Goal: Task Accomplishment & Management: Use online tool/utility

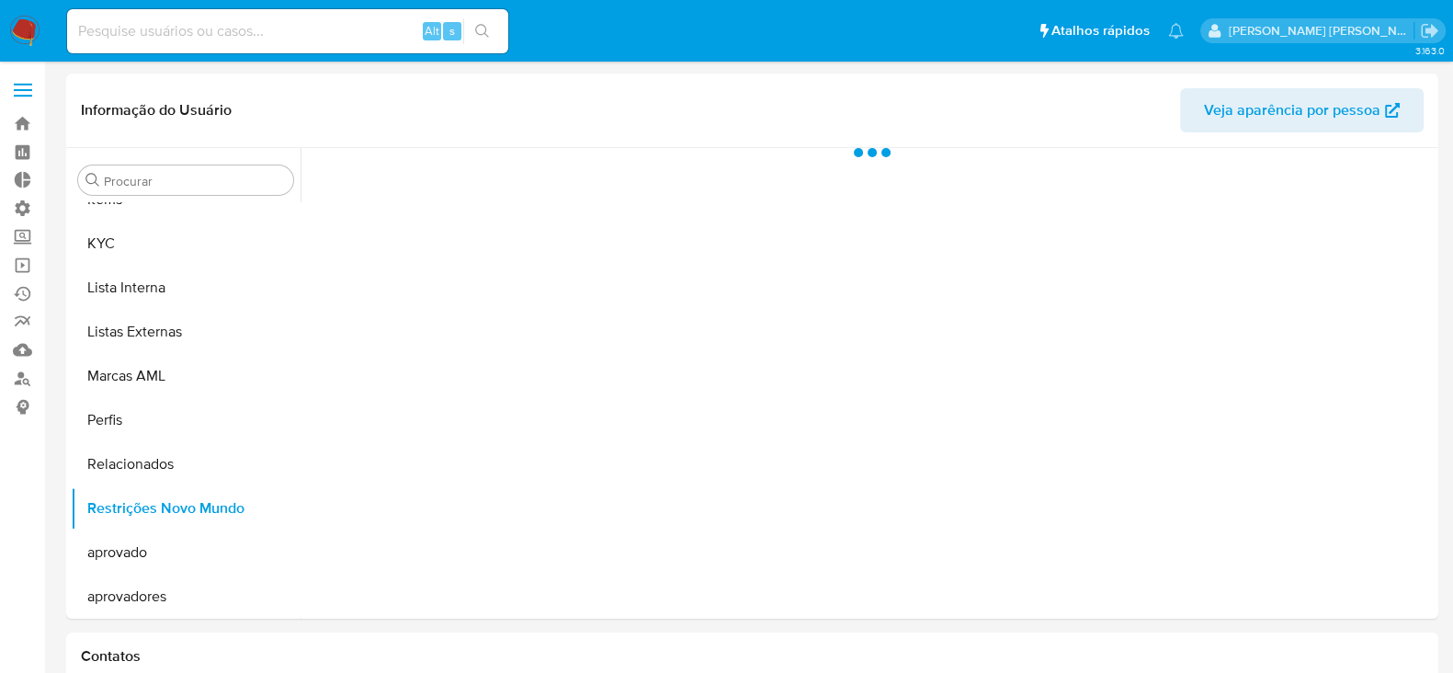
scroll to position [997, 0]
select select "10"
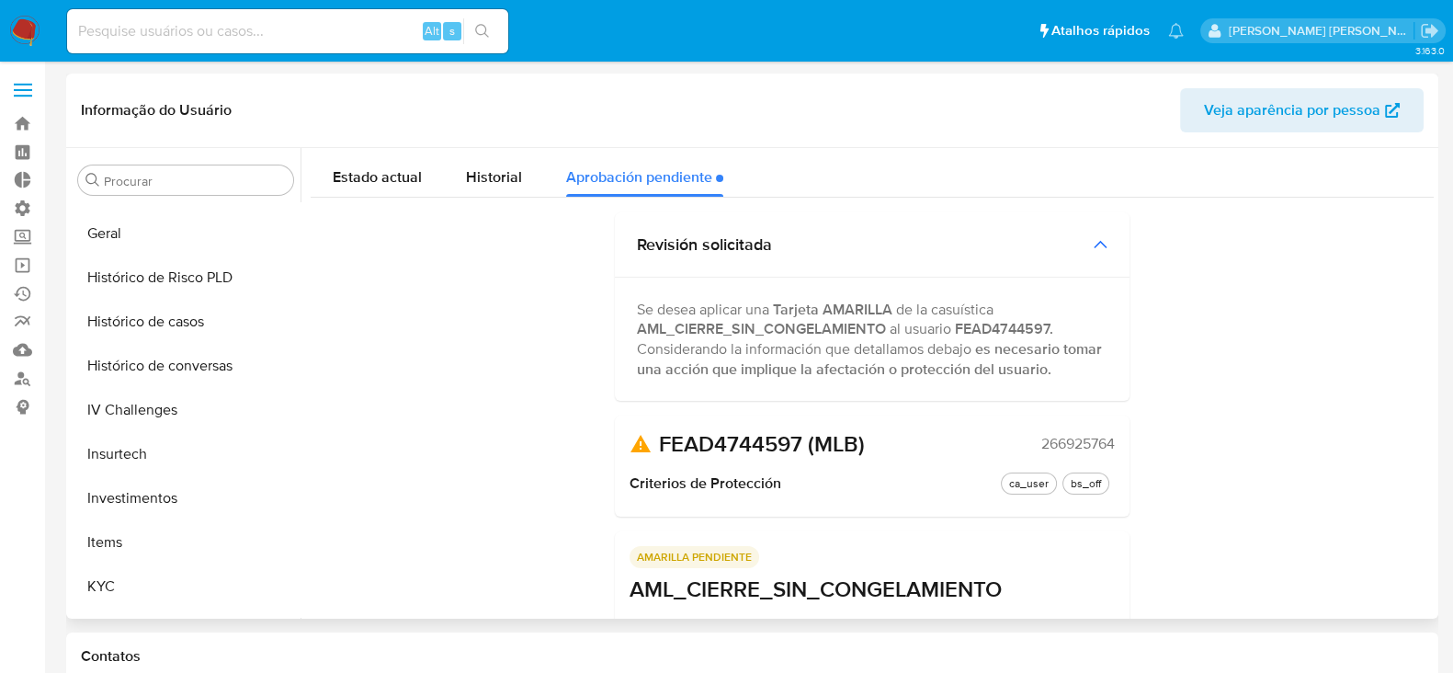
scroll to position [538, 0]
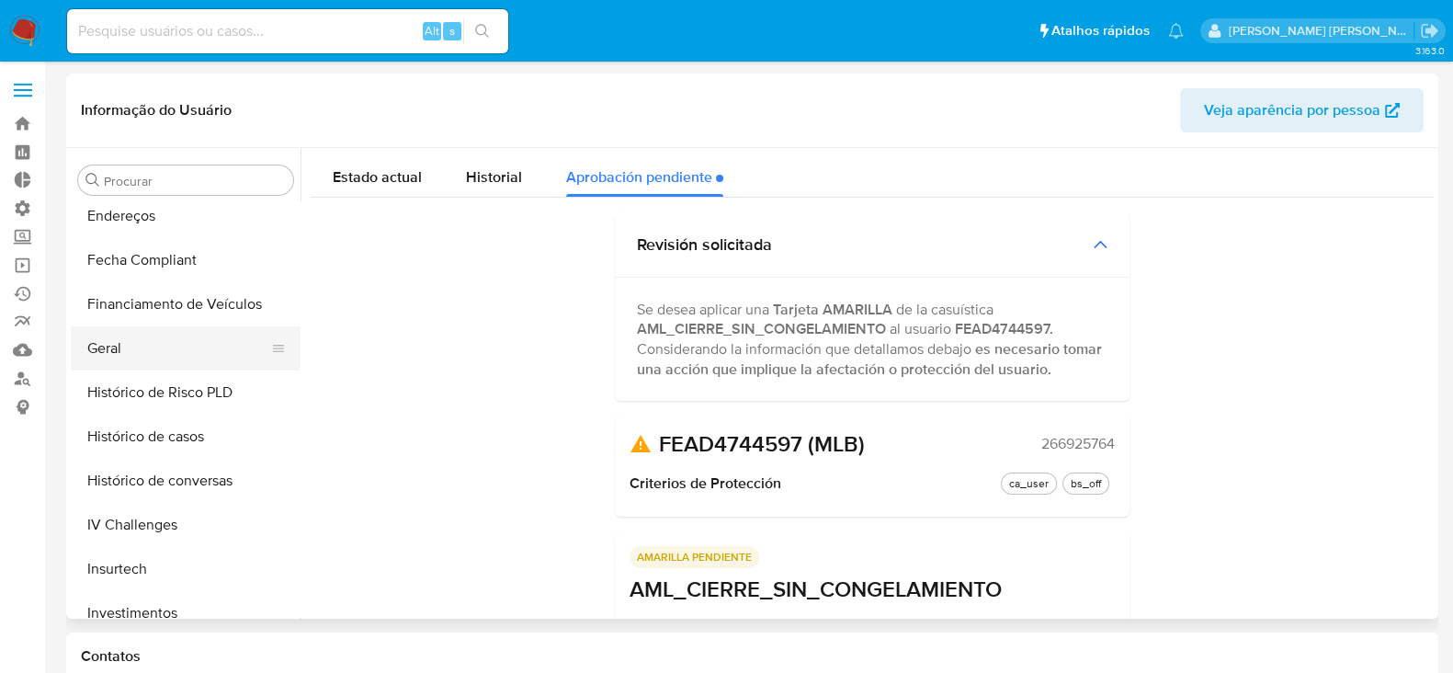
click at [167, 357] on button "Geral" at bounding box center [178, 348] width 215 height 44
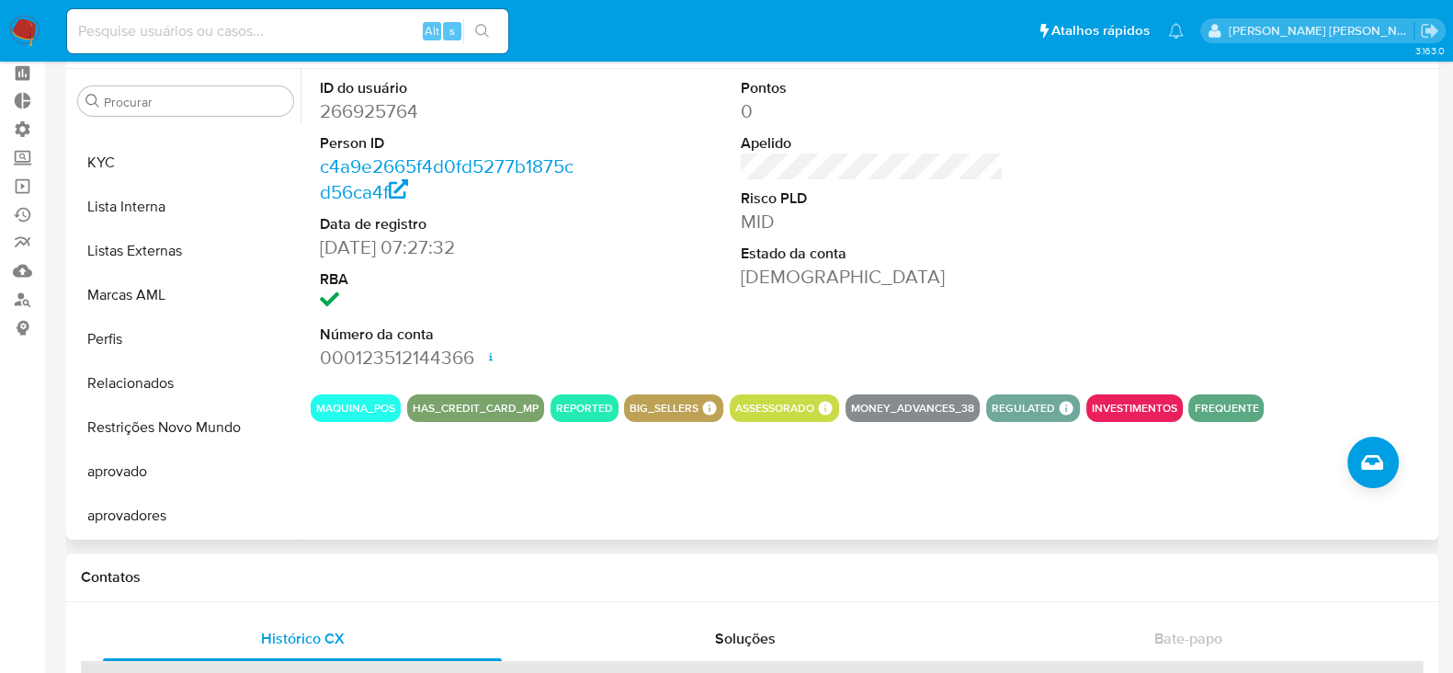
scroll to position [114, 0]
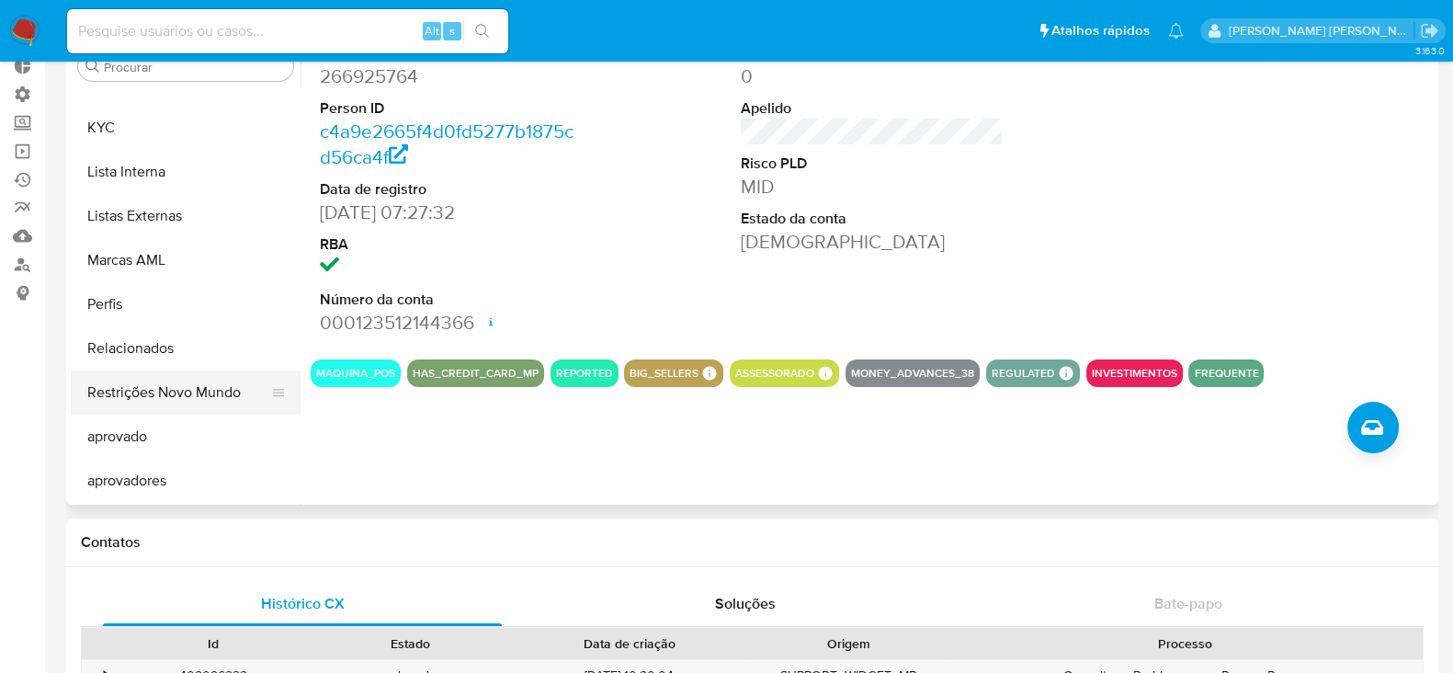
click at [216, 398] on button "Restrições Novo Mundo" at bounding box center [178, 392] width 215 height 44
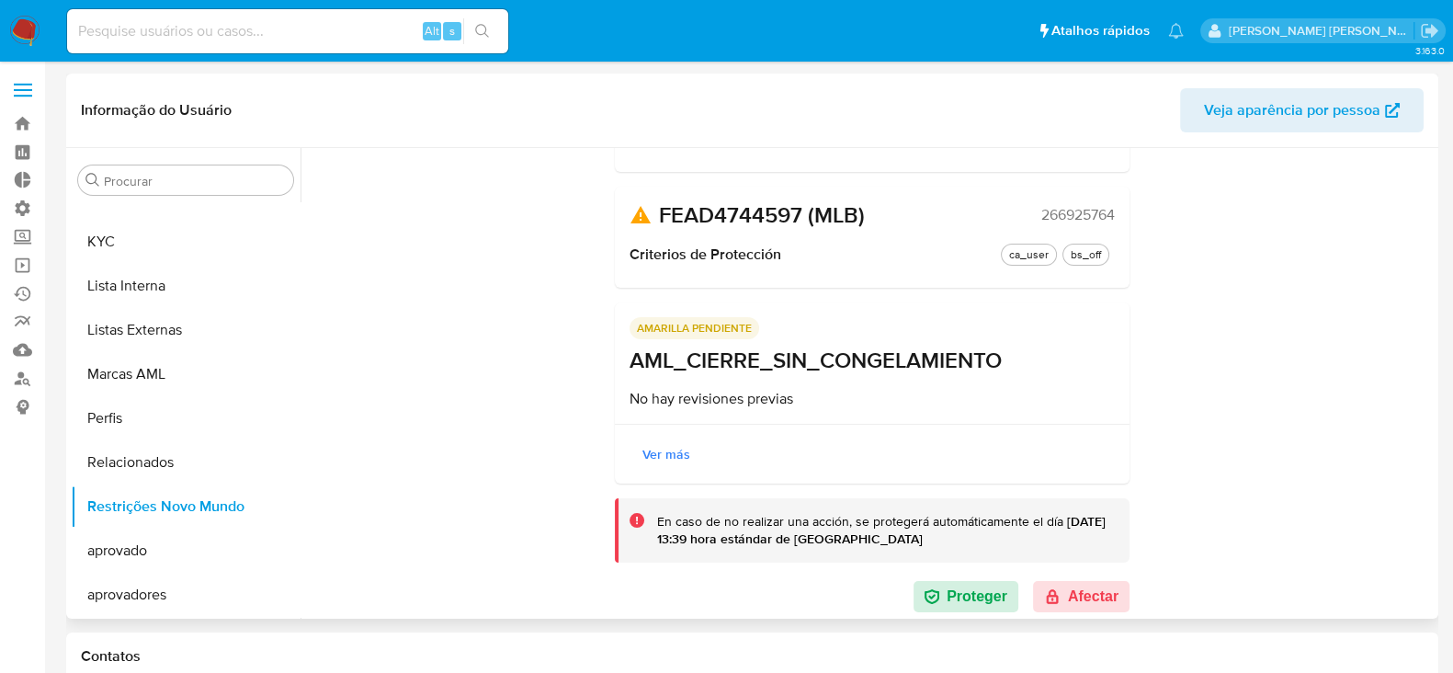
scroll to position [231, 0]
click at [956, 587] on button "Proteger" at bounding box center [966, 594] width 105 height 31
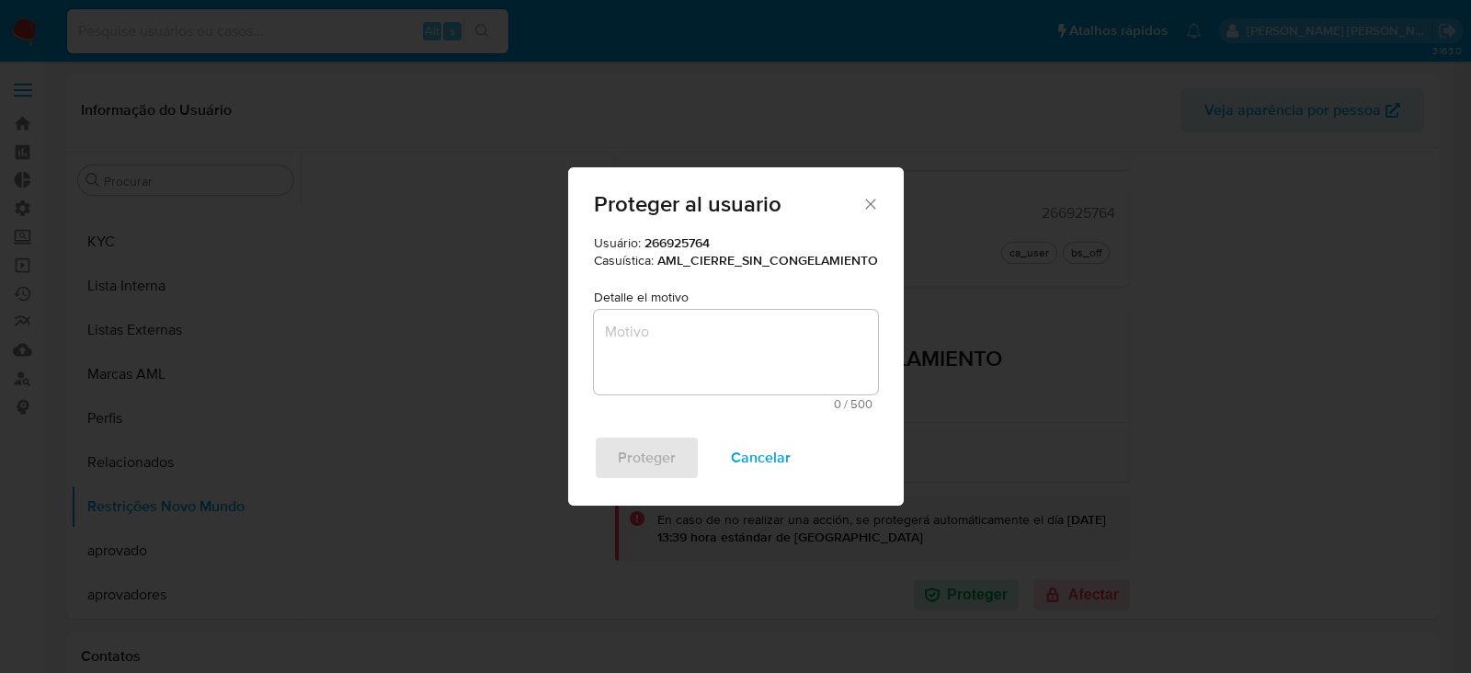
click at [654, 333] on textarea "Motivo" at bounding box center [736, 352] width 284 height 85
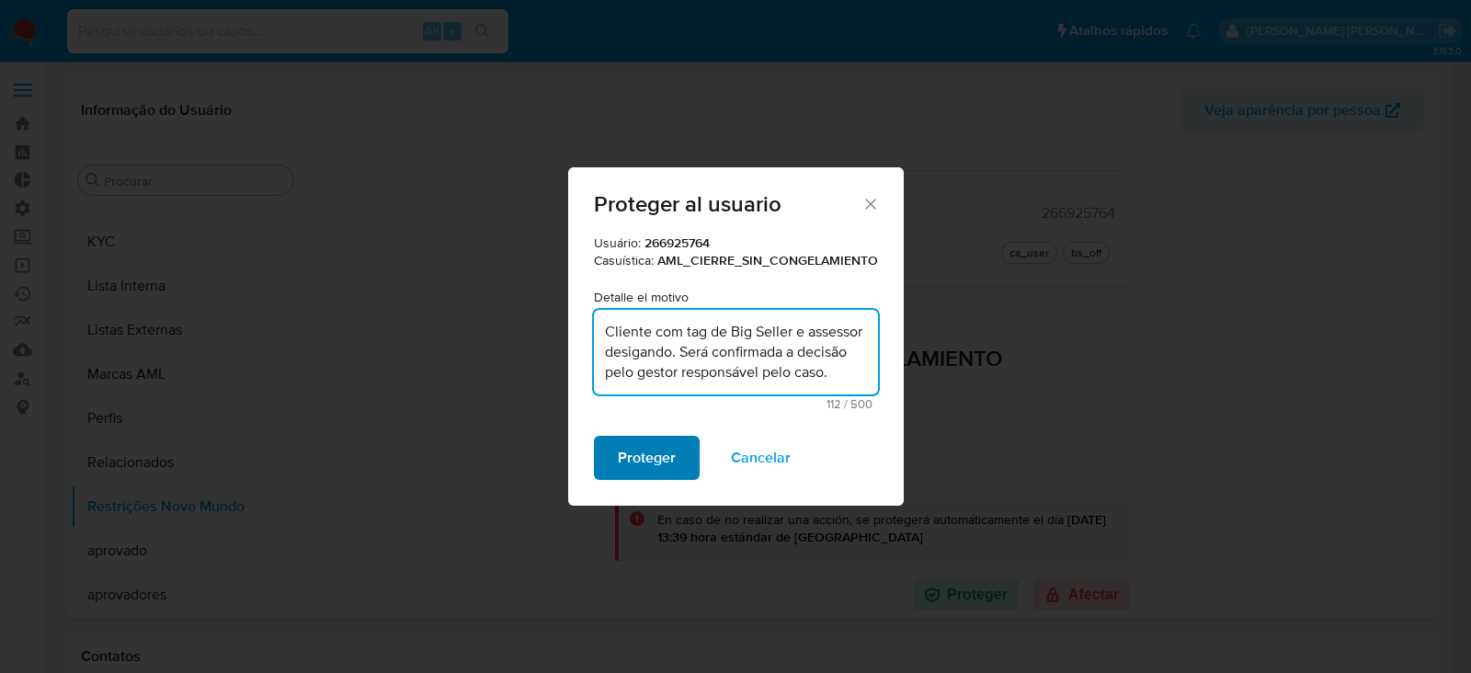
type textarea "Cliente com tag de Big Seller e assessor desigando. Será confirmada a decisão p…"
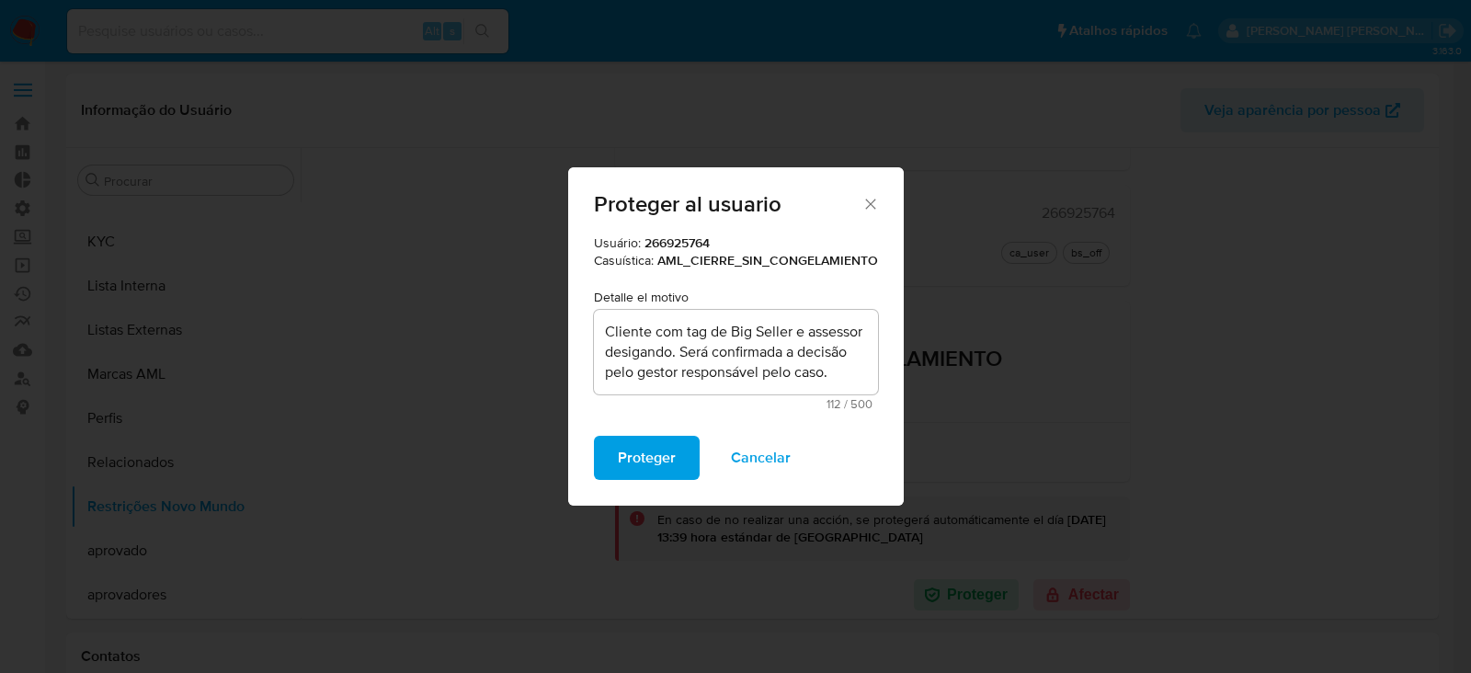
click at [648, 459] on span "Proteger" at bounding box center [647, 458] width 58 height 40
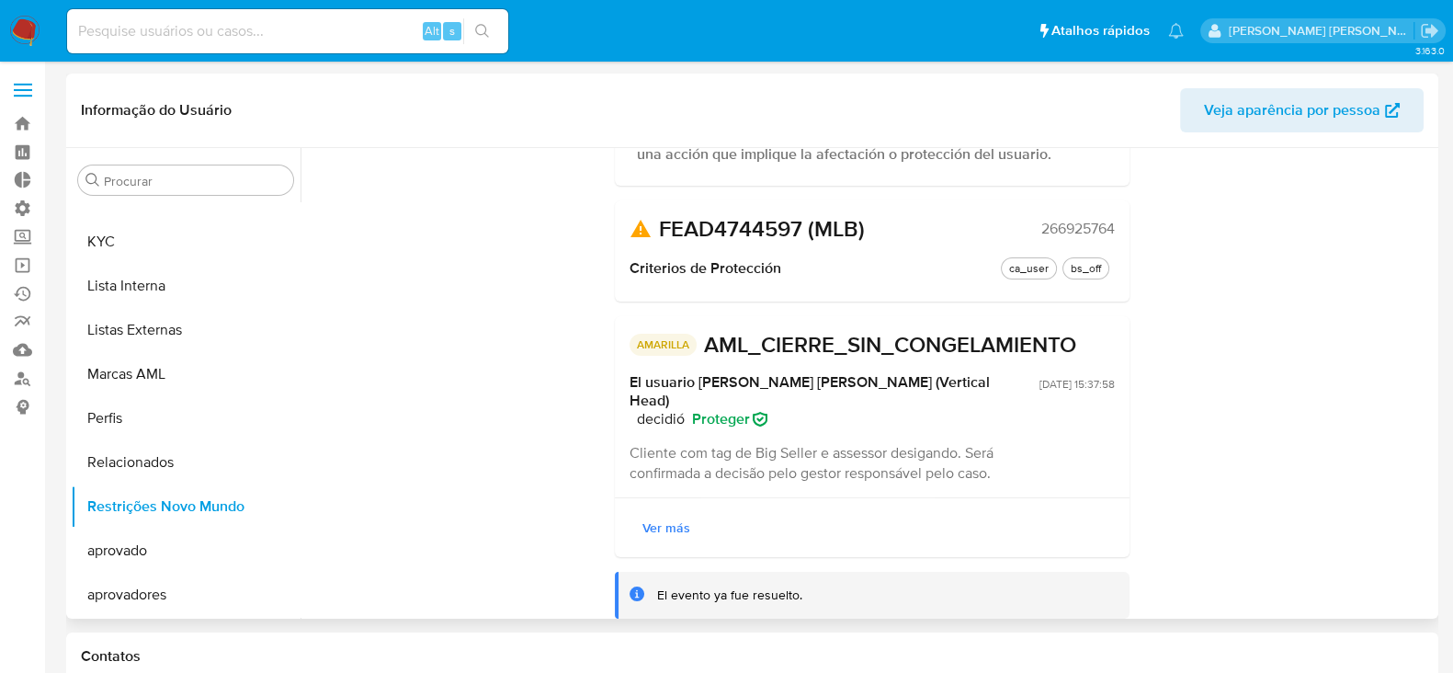
scroll to position [224, 0]
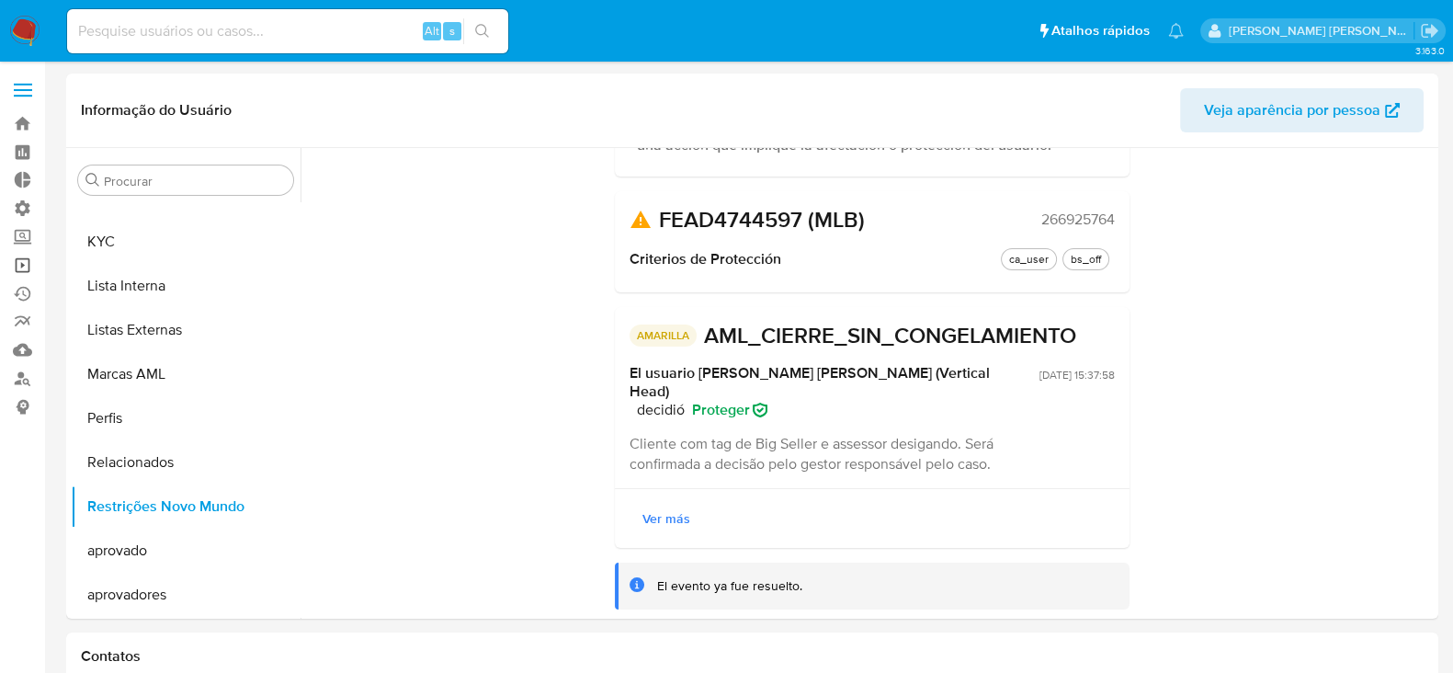
click at [14, 264] on link "Operações em massa" at bounding box center [109, 265] width 219 height 28
